Goal: Obtain resource: Download file/media

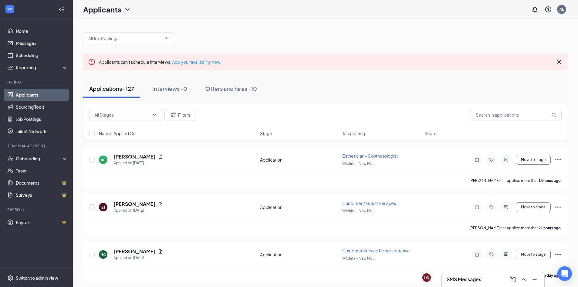
drag, startPoint x: 50, startPoint y: 93, endPoint x: 58, endPoint y: 91, distance: 7.9
click at [50, 93] on link "Applicants" at bounding box center [42, 95] width 52 height 12
click at [159, 157] on icon "Document" at bounding box center [160, 157] width 3 height 4
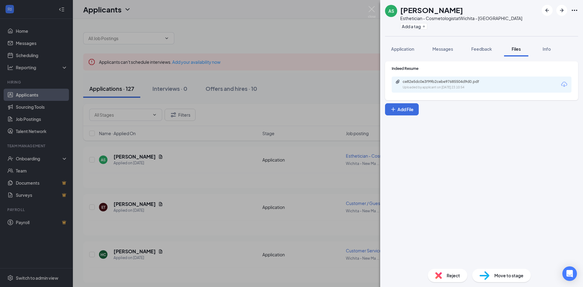
click at [448, 82] on div "ce82e5dc0e3f99b2cebe97685504d9d0.pdf" at bounding box center [445, 81] width 85 height 5
